Goal: Check status: Check status

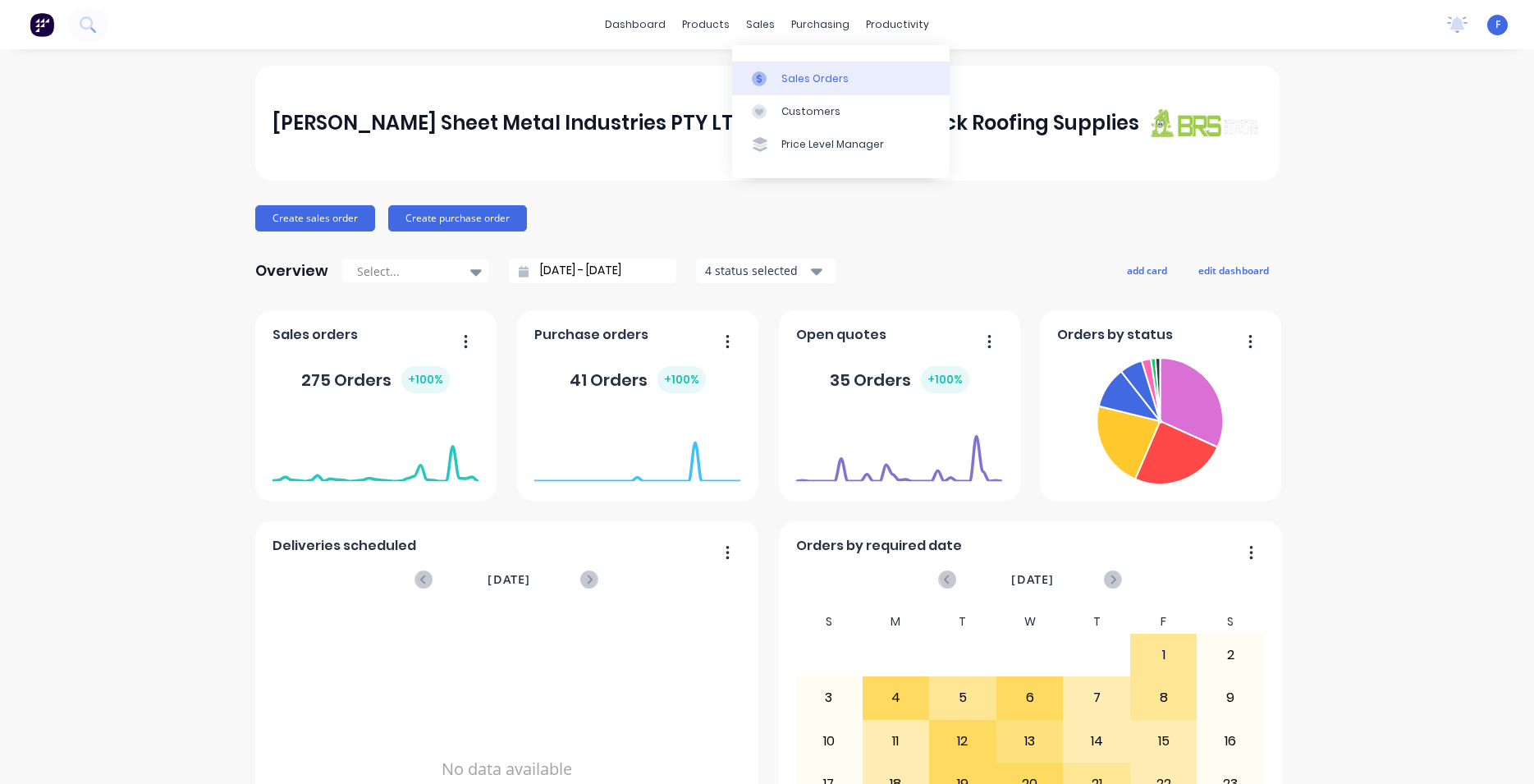
click at [782, 78] on div "Sales Orders" at bounding box center [814, 79] width 67 height 15
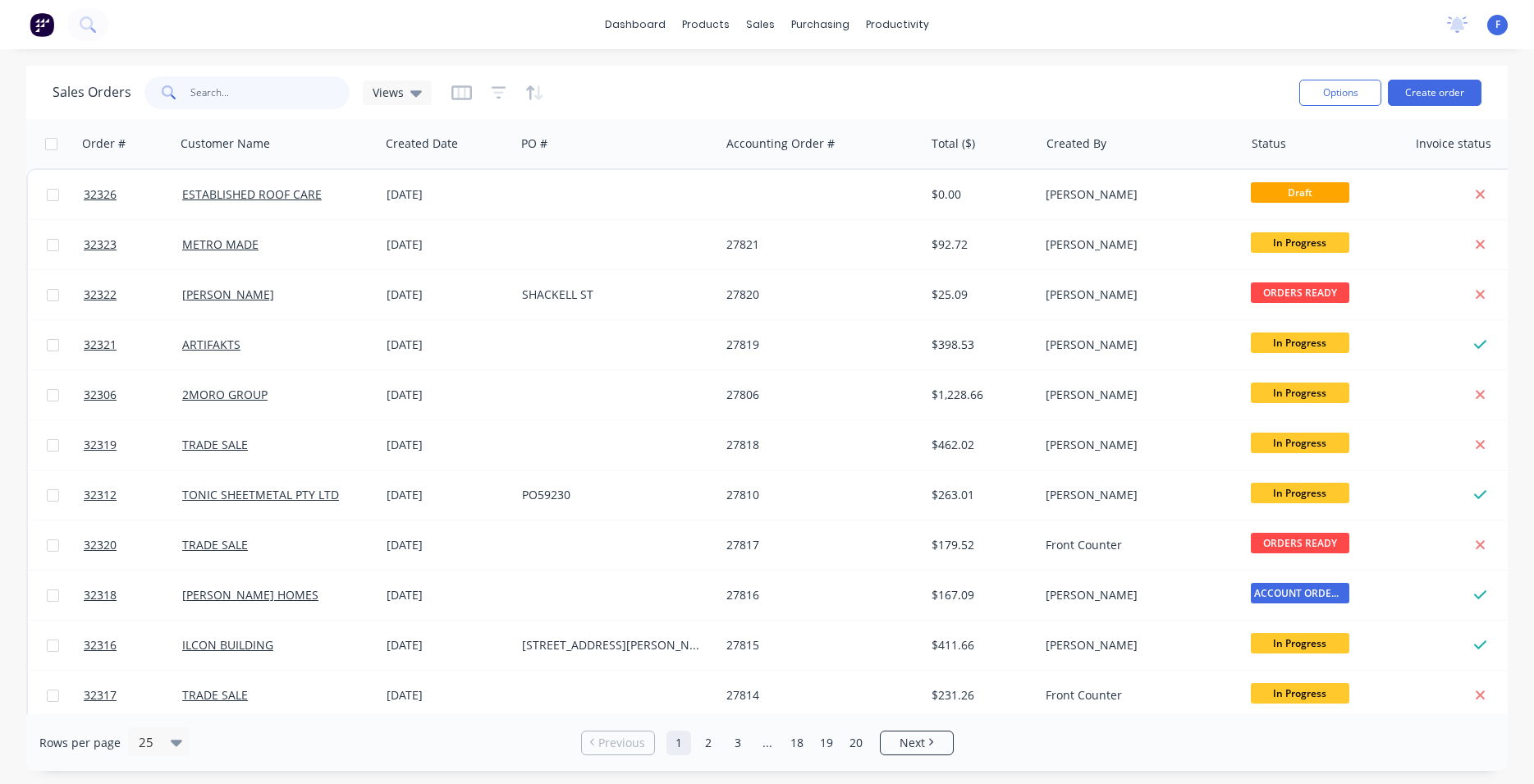
click at [242, 97] on input "text" at bounding box center [270, 93] width 160 height 33
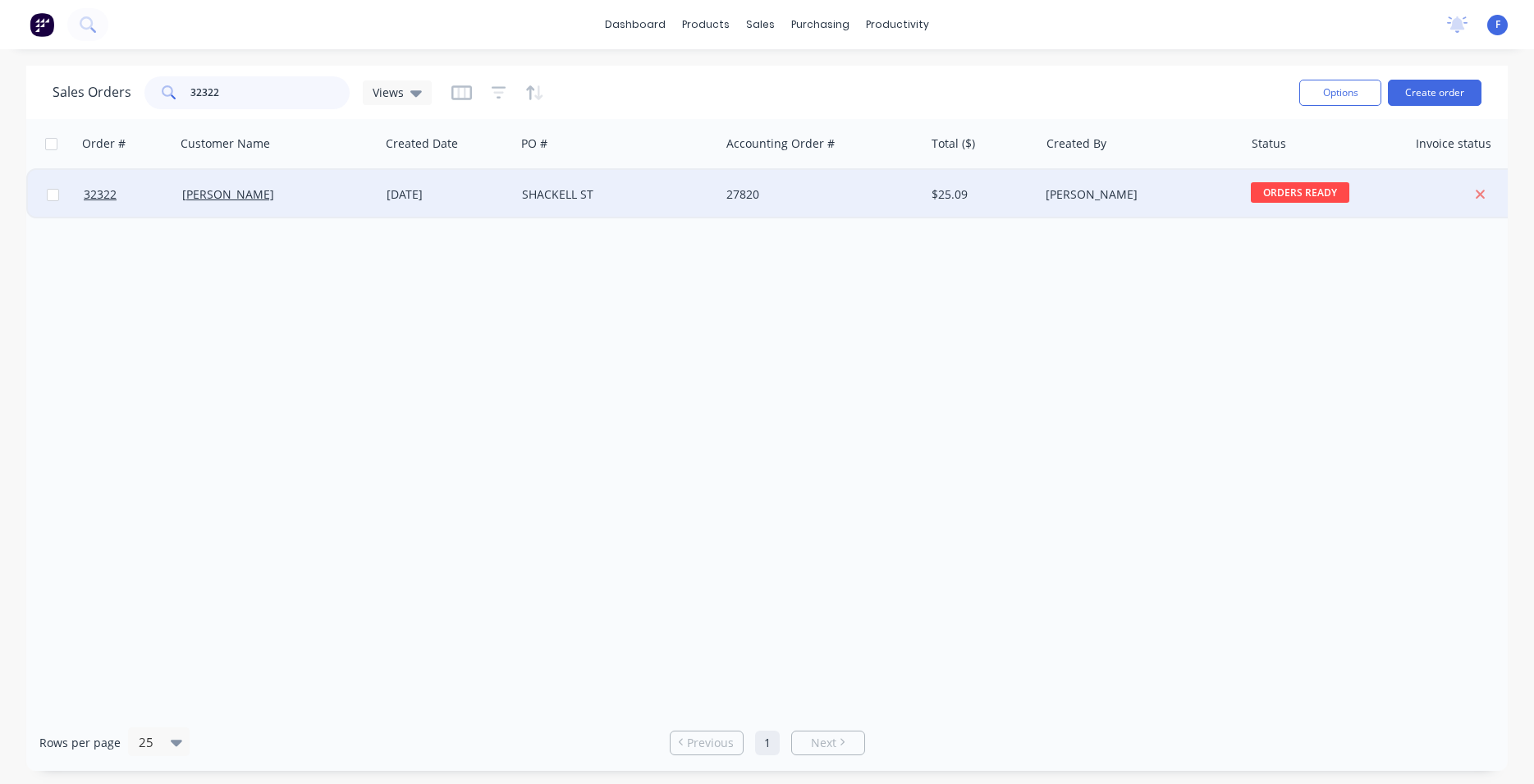
type input "32322"
click at [805, 186] on div "27820" at bounding box center [822, 195] width 204 height 50
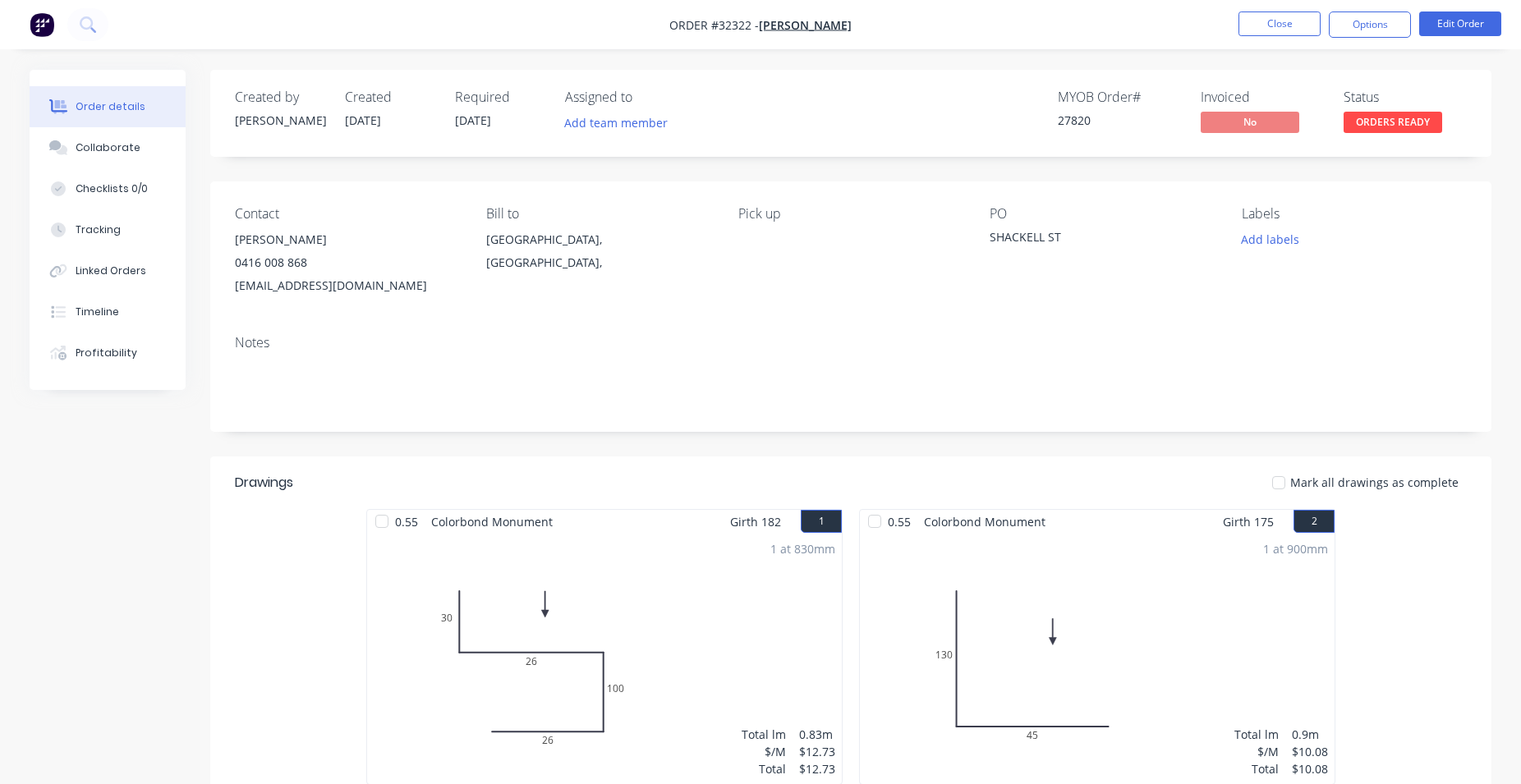
scroll to position [310, 0]
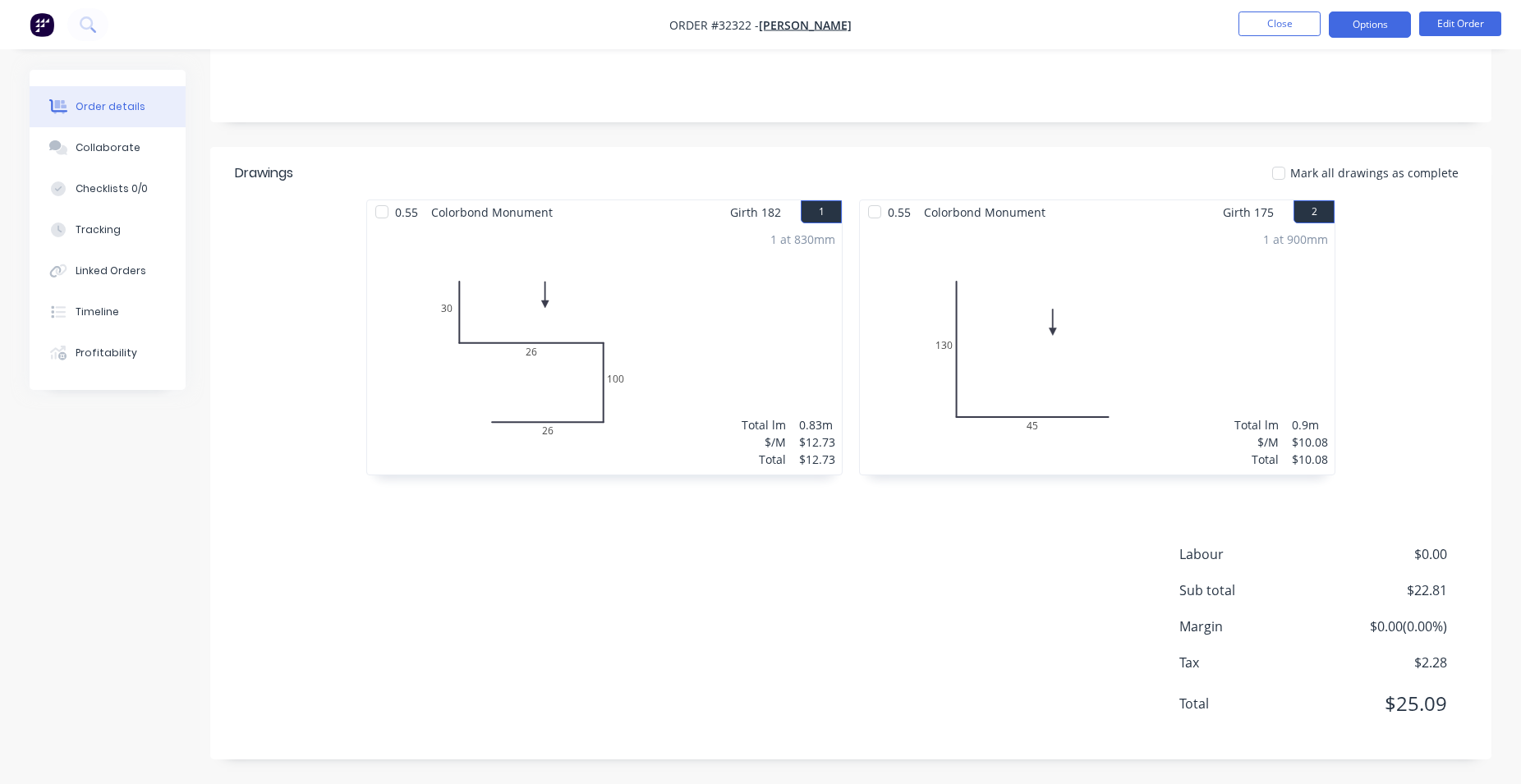
click at [1347, 24] on button "Options" at bounding box center [1369, 25] width 82 height 27
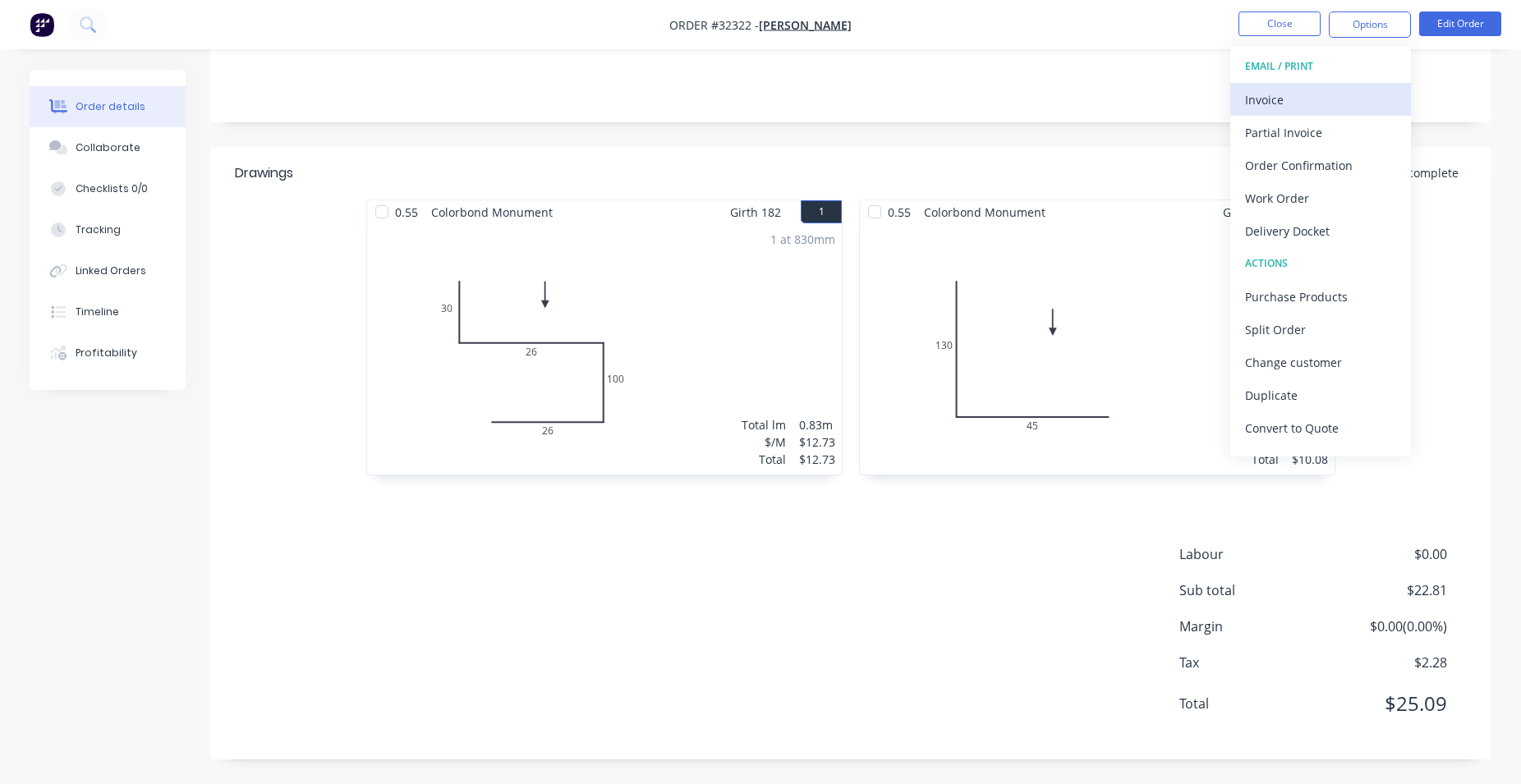
click at [1271, 106] on div "Invoice" at bounding box center [1321, 100] width 151 height 24
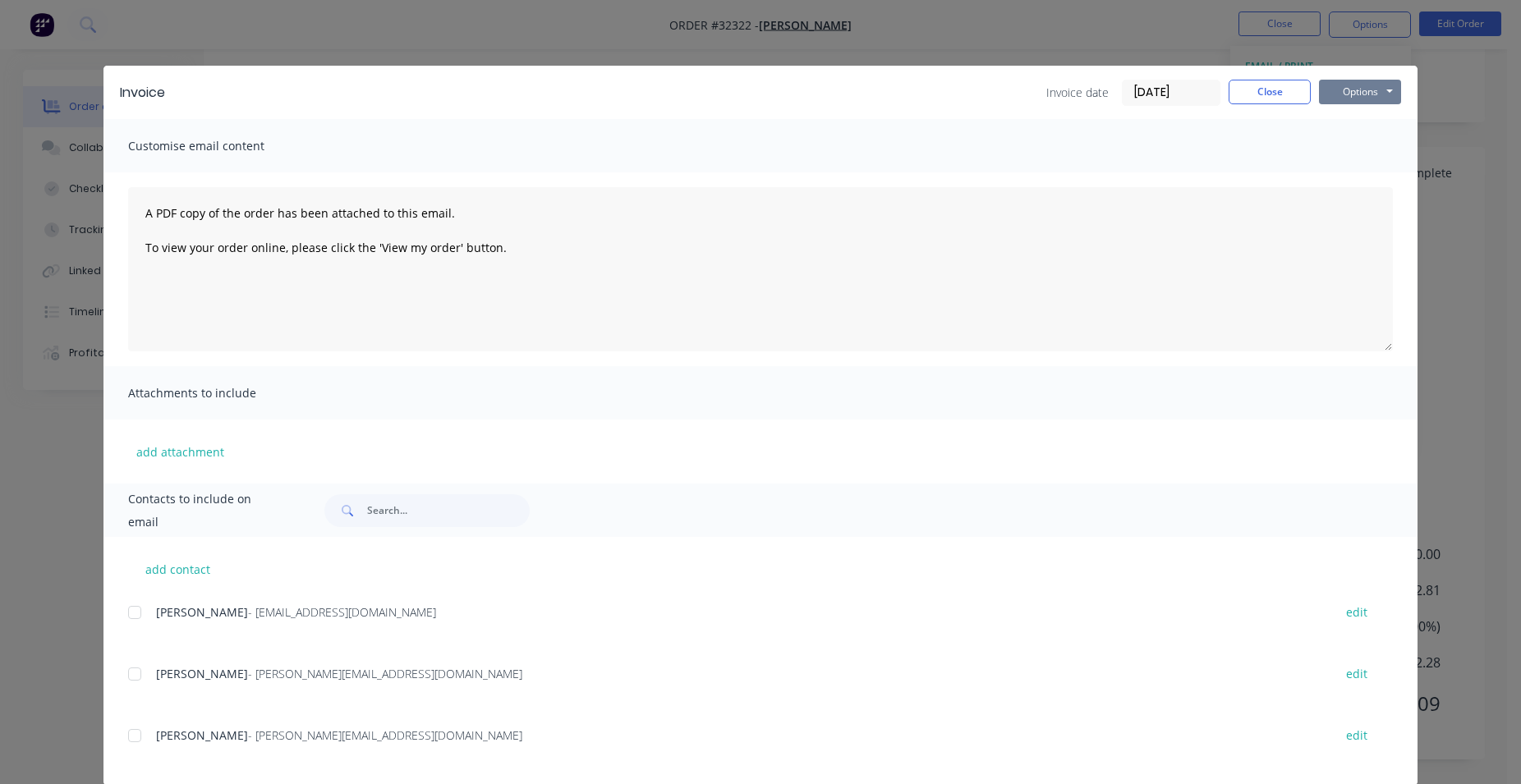
click at [1345, 103] on button "Options" at bounding box center [1359, 92] width 82 height 25
click at [1347, 149] on button "Print" at bounding box center [1371, 147] width 105 height 27
click at [1268, 92] on button "Close" at bounding box center [1269, 92] width 82 height 25
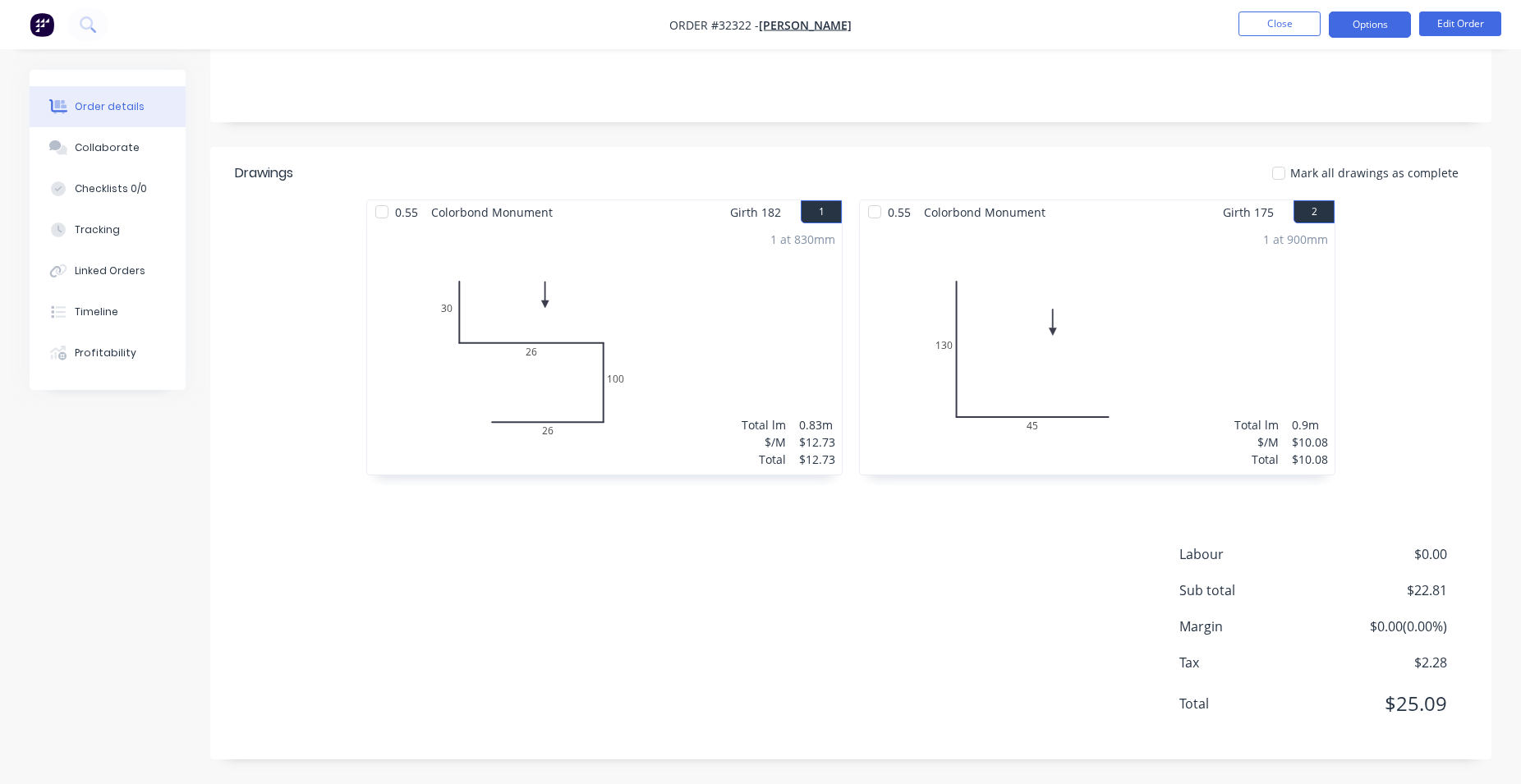
click at [1352, 22] on button "Options" at bounding box center [1369, 25] width 82 height 27
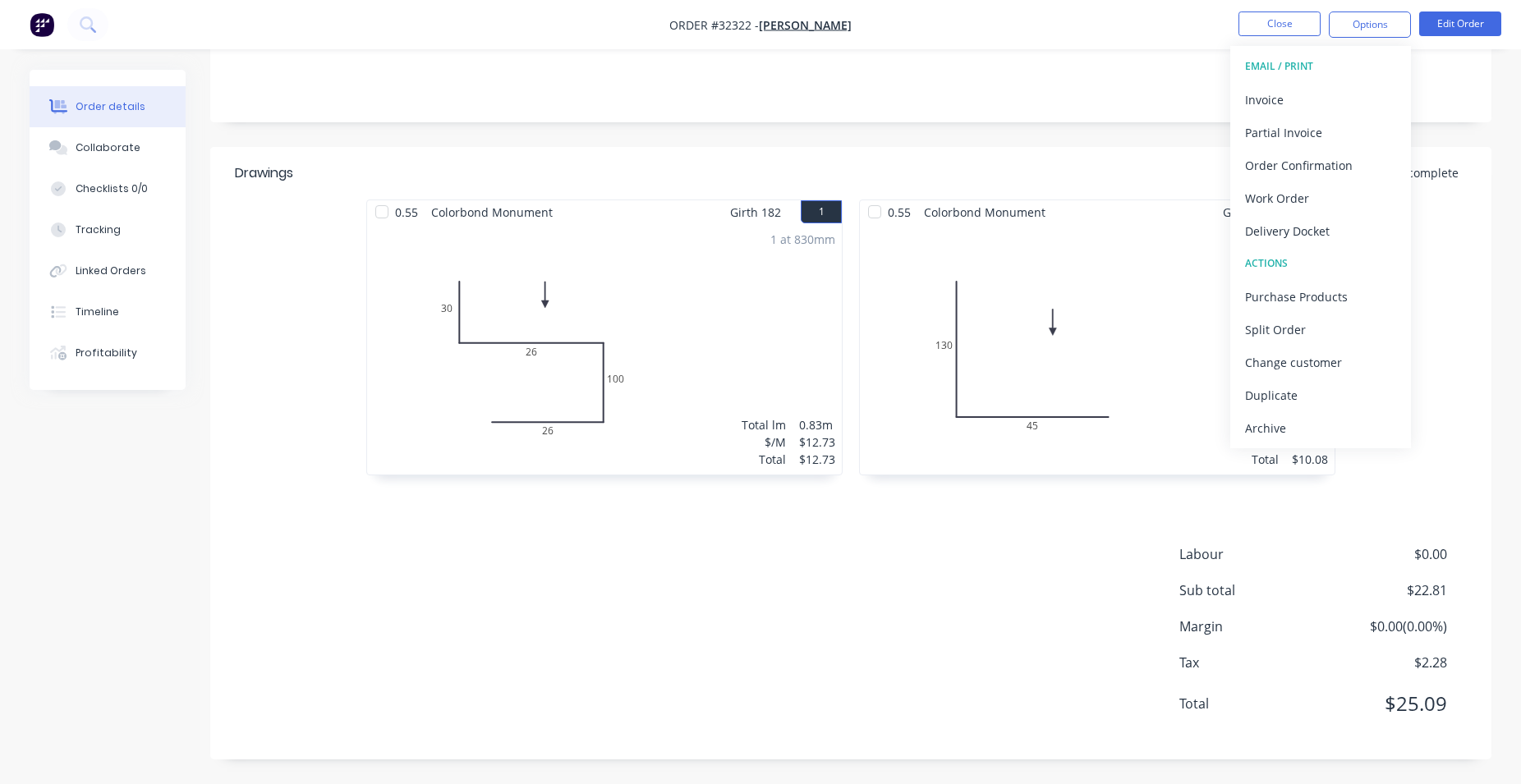
drag, startPoint x: 1456, startPoint y: 199, endPoint x: 1450, endPoint y: 176, distance: 23.8
click at [1456, 197] on header "Drawings Mark all drawings as complete" at bounding box center [851, 173] width 1281 height 52
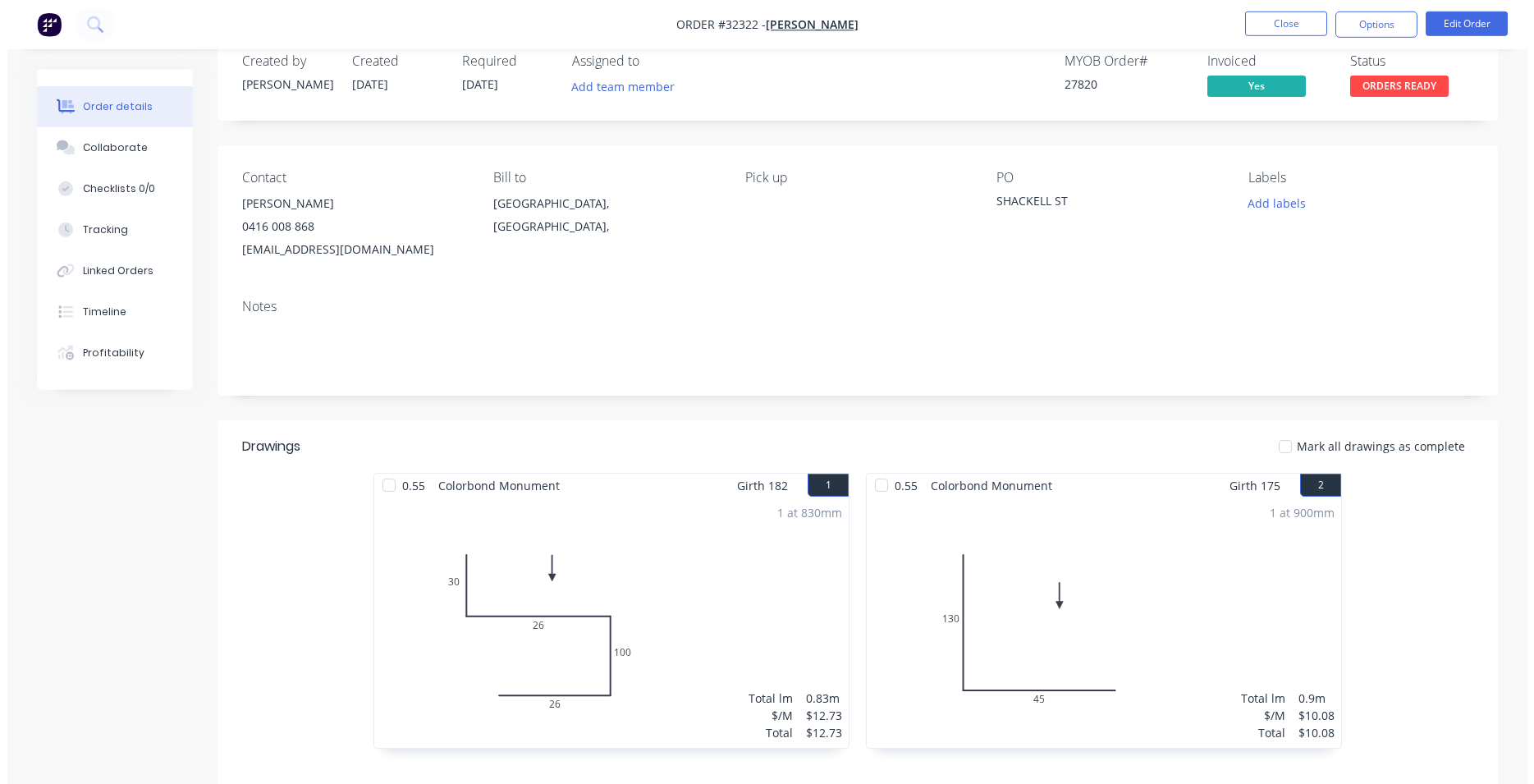
scroll to position [0, 0]
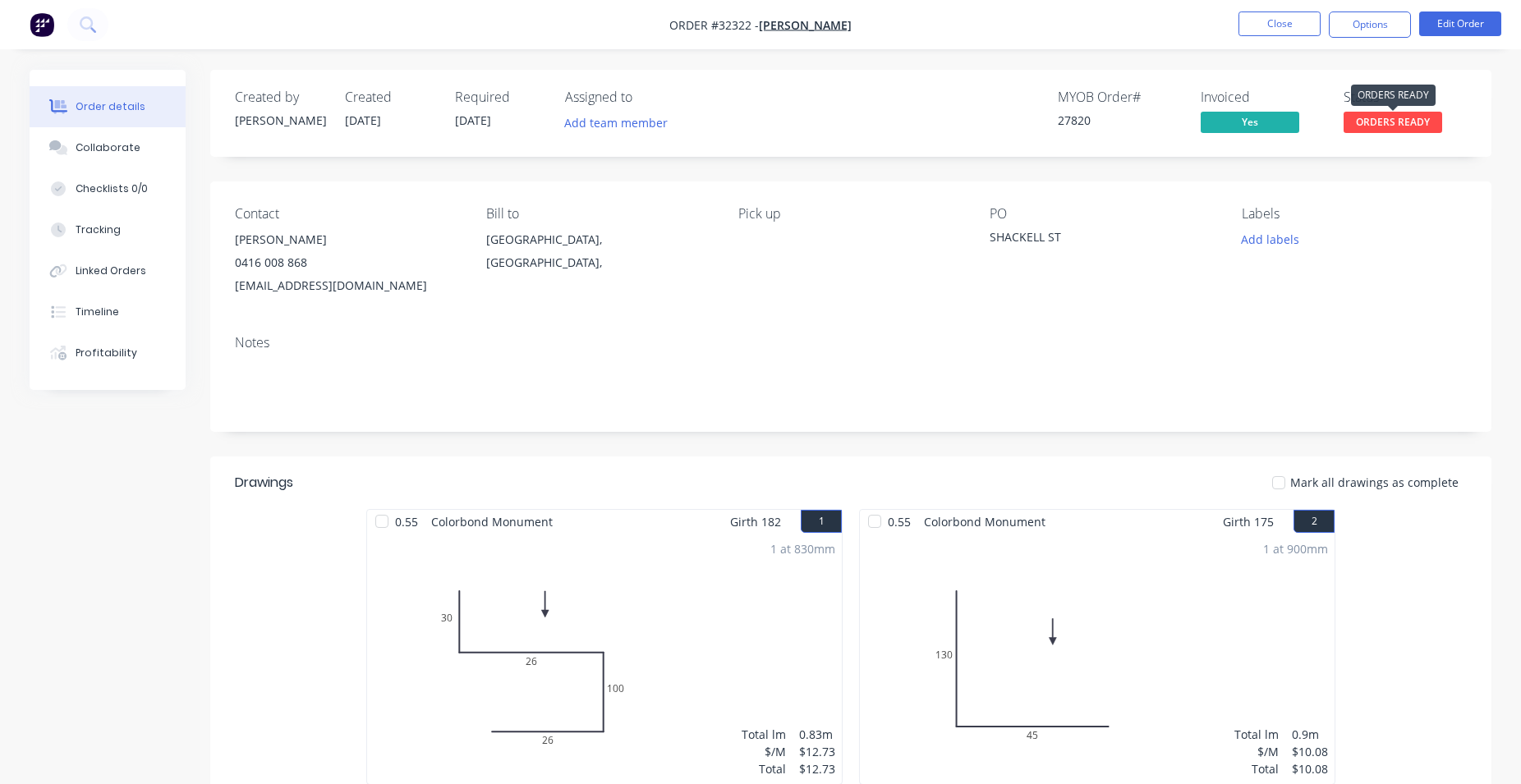
click at [1437, 121] on span "ORDERS READY" at bounding box center [1392, 121] width 98 height 20
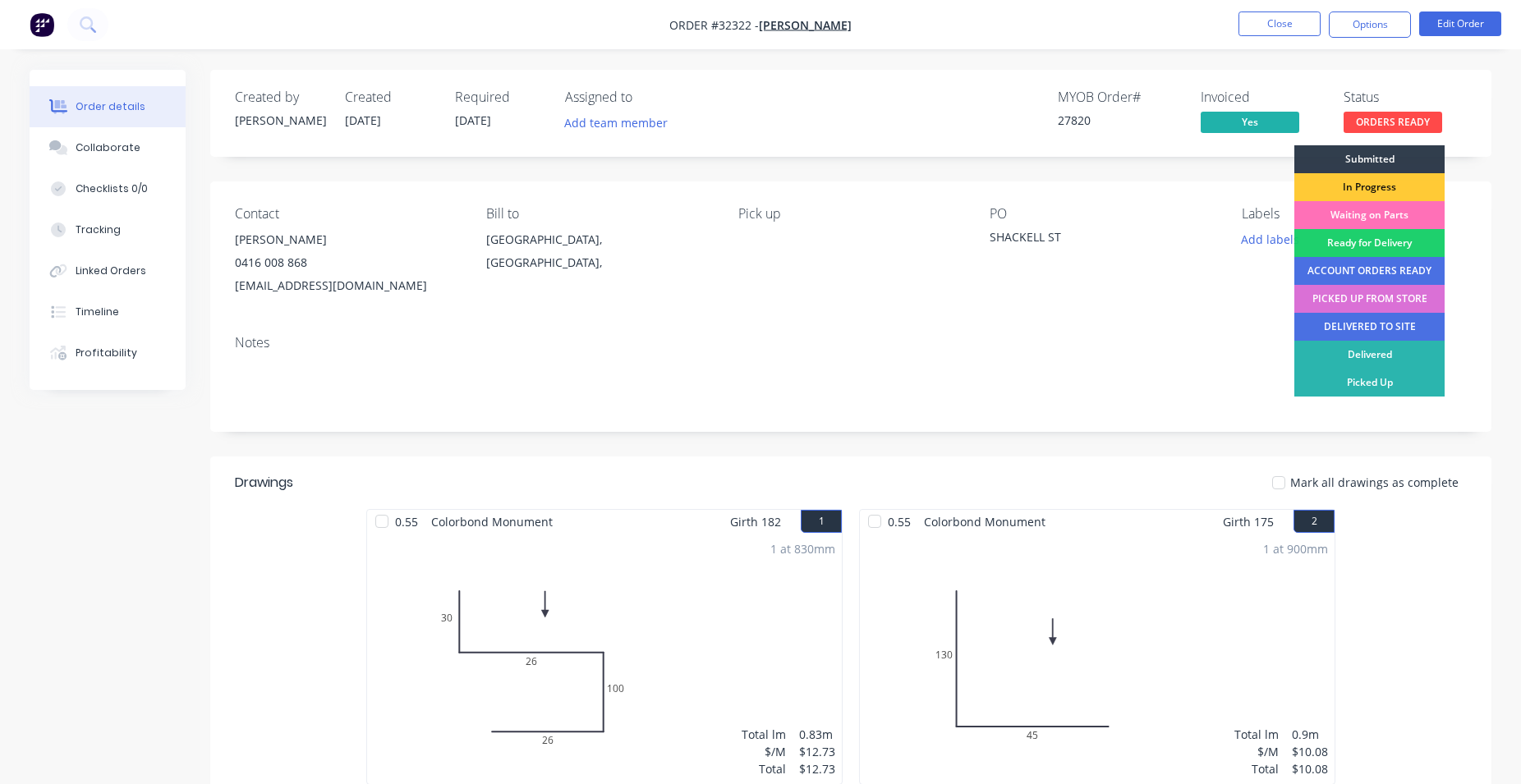
click at [1401, 296] on div "PICKED UP FROM STORE" at bounding box center [1368, 299] width 150 height 28
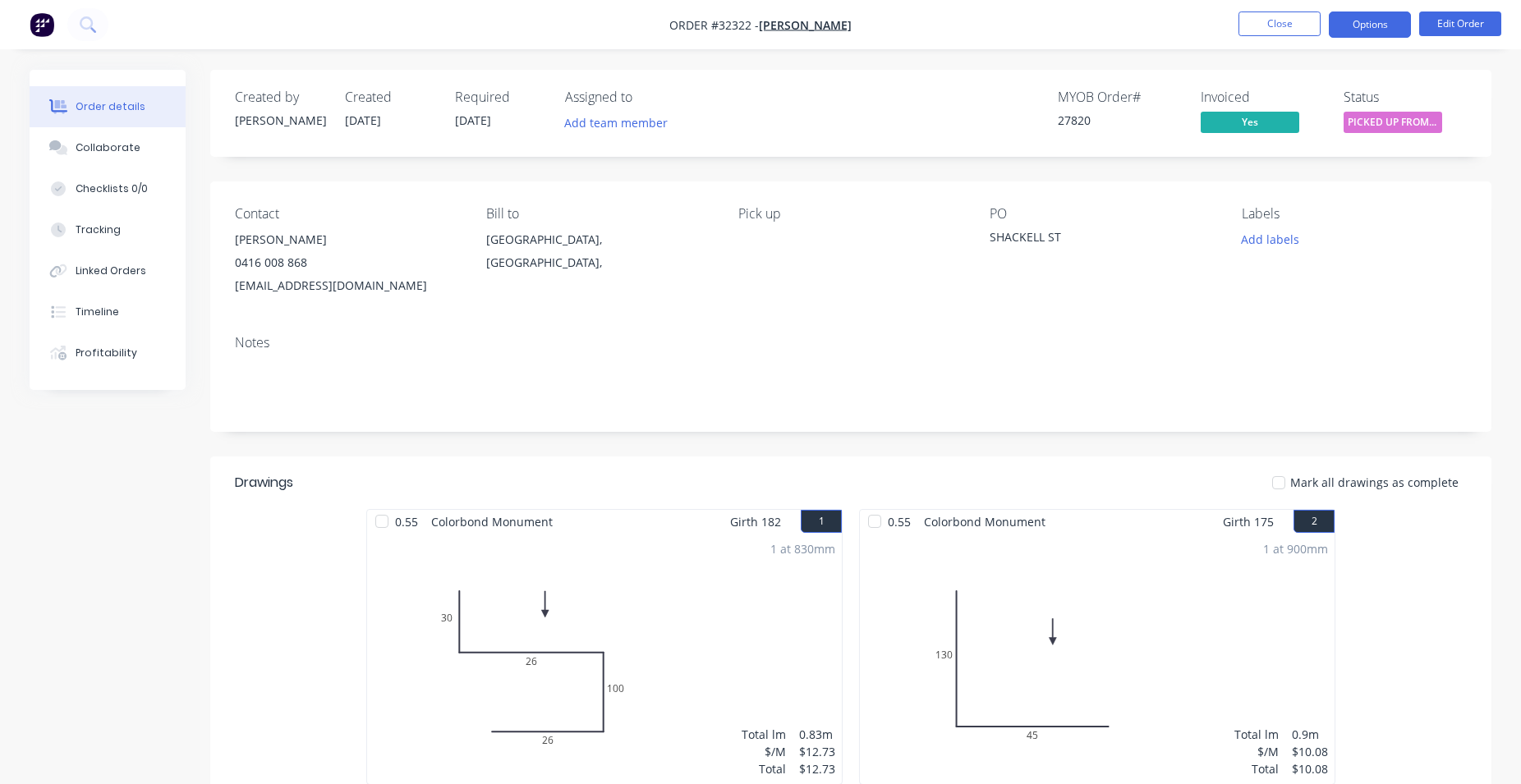
click at [1371, 23] on button "Options" at bounding box center [1369, 25] width 82 height 27
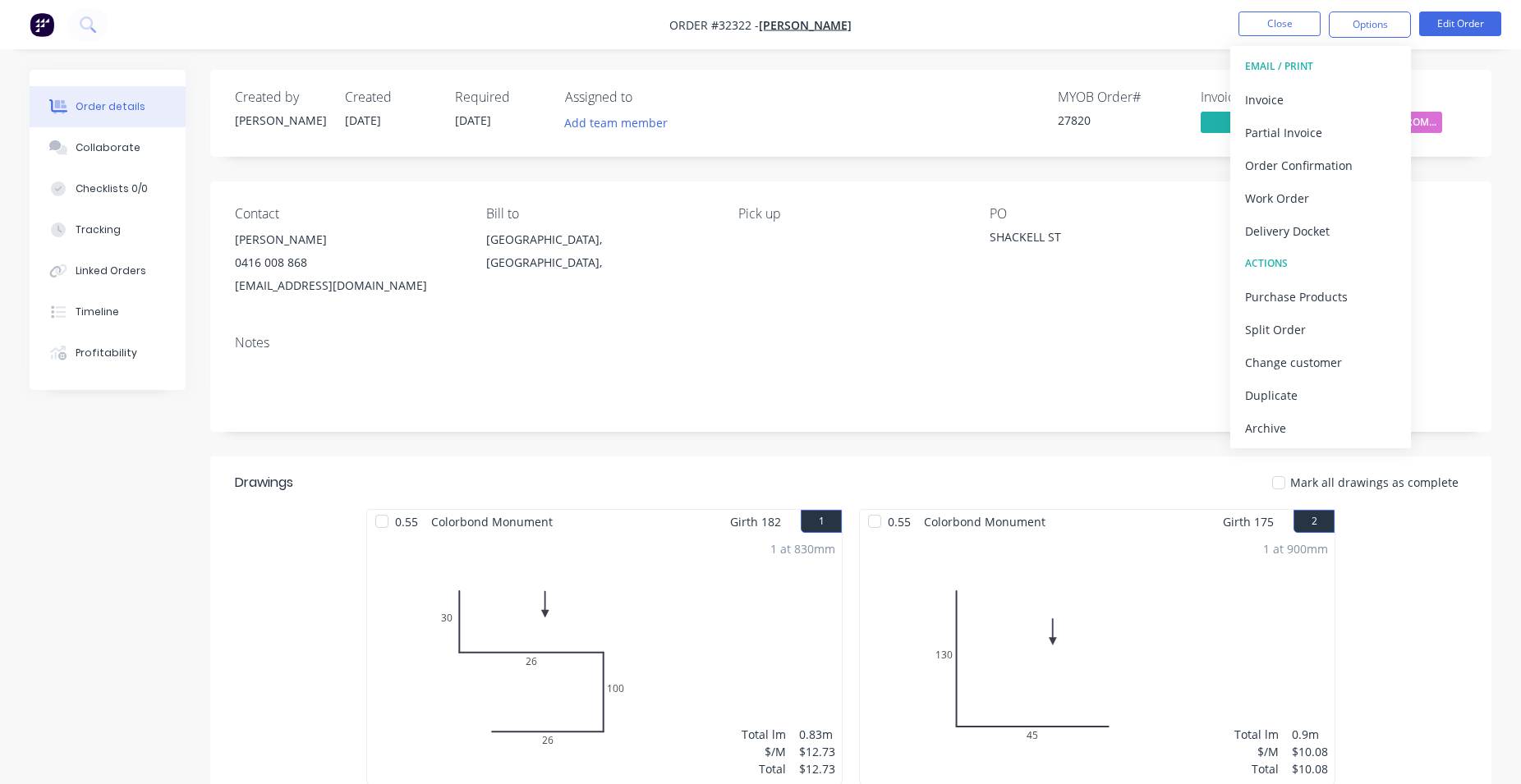
drag, startPoint x: 1315, startPoint y: 434, endPoint x: 1316, endPoint y: 421, distance: 13.0
click at [1315, 431] on div "Archive" at bounding box center [1321, 428] width 151 height 24
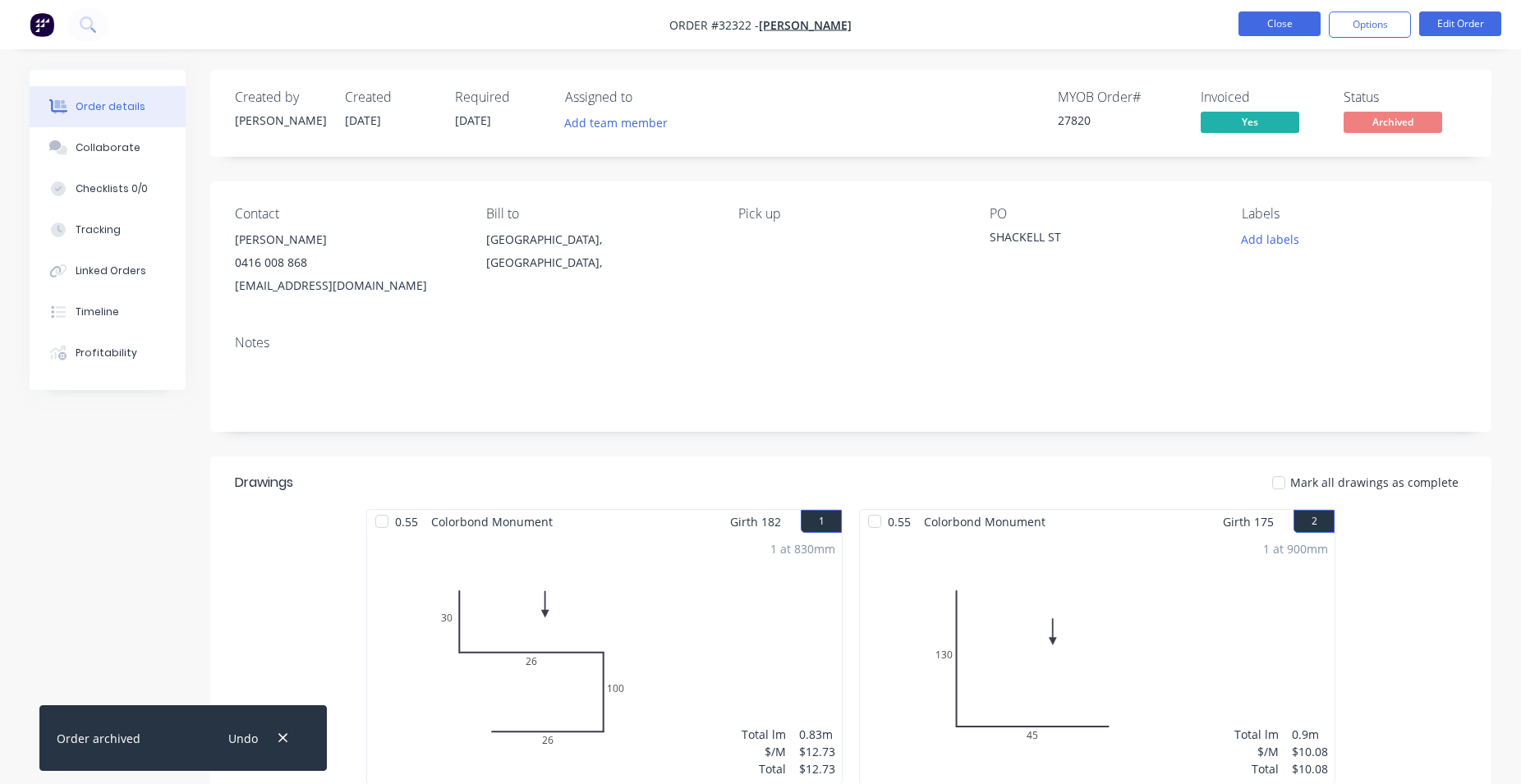
click at [1281, 27] on button "Close" at bounding box center [1278, 24] width 82 height 25
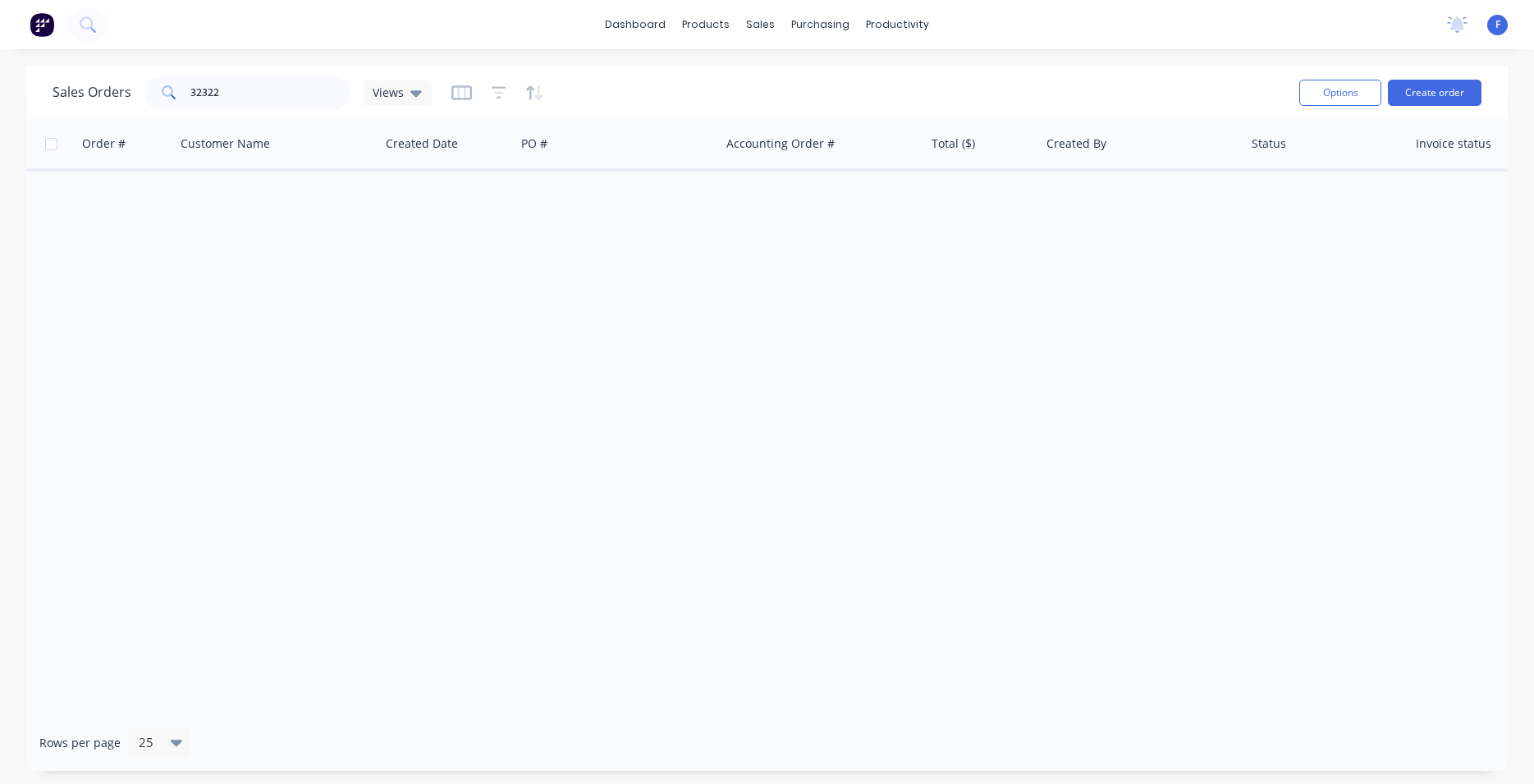
click at [38, 23] on img at bounding box center [41, 24] width 25 height 25
